Goal: Obtain resource: Obtain resource

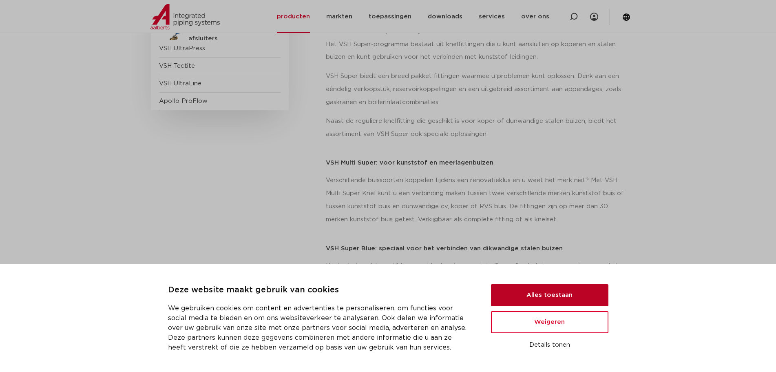
click at [586, 296] on button "Alles toestaan" at bounding box center [549, 295] width 117 height 22
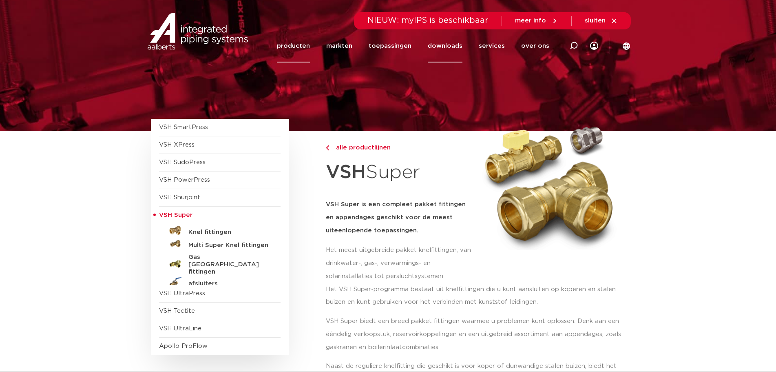
click at [450, 46] on link "downloads" at bounding box center [445, 45] width 35 height 33
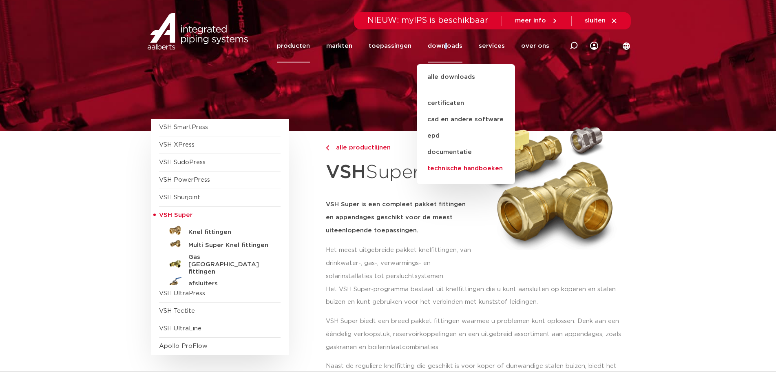
click at [465, 166] on link "technische handboeken" at bounding box center [466, 168] width 98 height 16
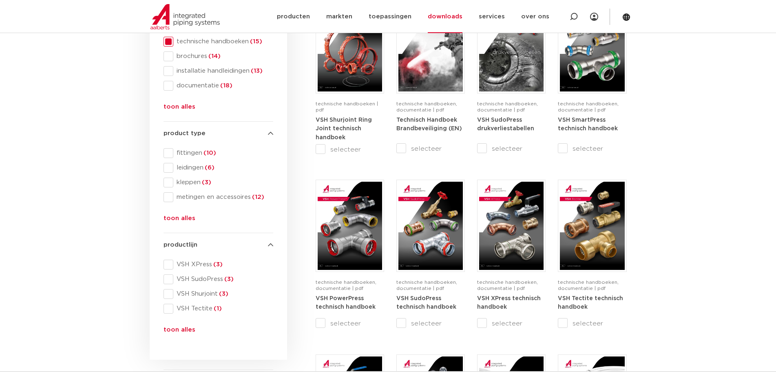
scroll to position [122, 0]
